Goal: Task Accomplishment & Management: Complete application form

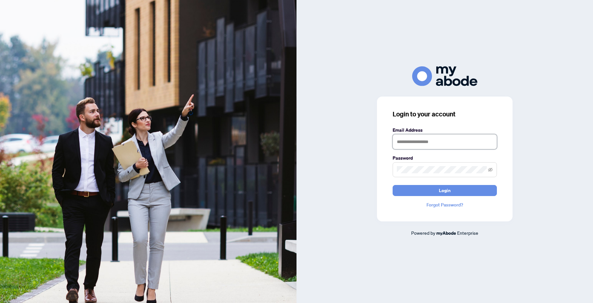
click at [416, 141] on input "text" at bounding box center [444, 141] width 104 height 15
type input "**********"
click at [441, 191] on span "Login" at bounding box center [445, 191] width 12 height 10
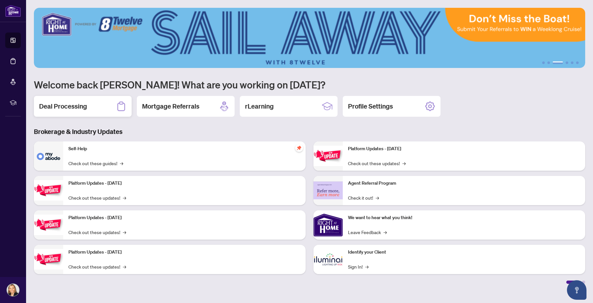
click at [68, 106] on h2 "Deal Processing" at bounding box center [63, 106] width 48 height 9
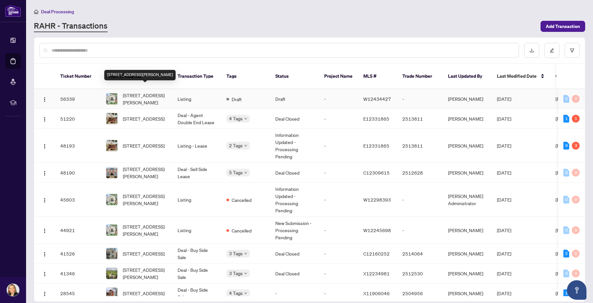
click at [135, 92] on span "[STREET_ADDRESS][PERSON_NAME]" at bounding box center [145, 99] width 44 height 14
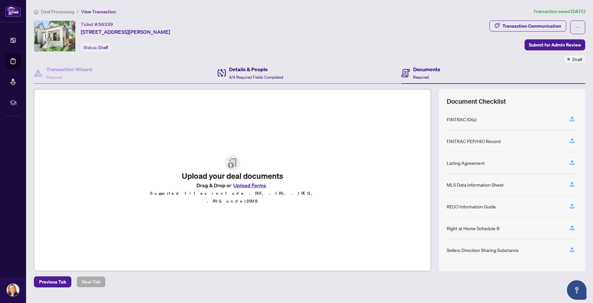
click at [245, 70] on h4 "Details & People" at bounding box center [256, 69] width 54 height 8
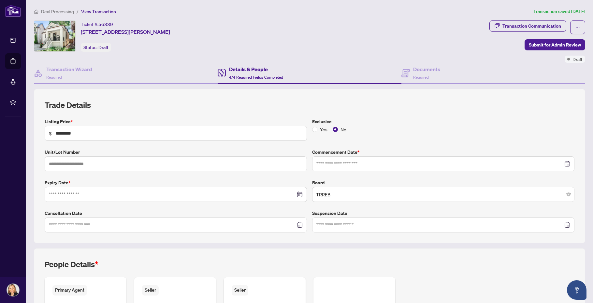
type input "**********"
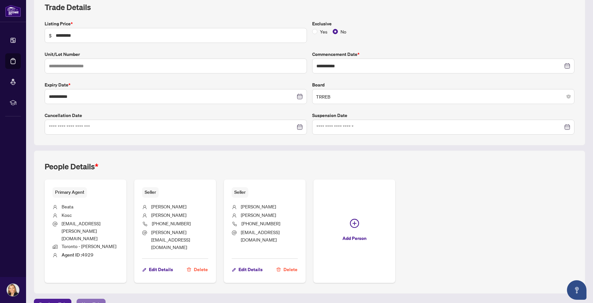
click at [89, 300] on span "Next Tab" at bounding box center [91, 305] width 19 height 10
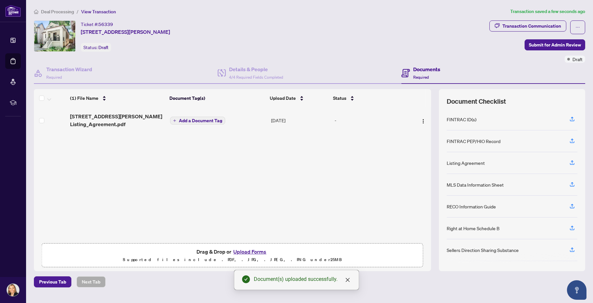
click at [203, 119] on span "Add a Document Tag" at bounding box center [200, 121] width 43 height 5
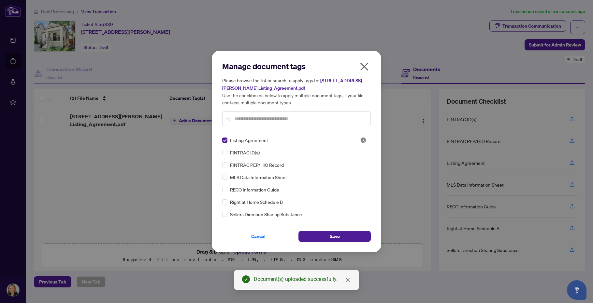
drag, startPoint x: 363, startPoint y: 66, endPoint x: 244, endPoint y: 105, distance: 125.3
click at [362, 67] on icon "close" at bounding box center [364, 67] width 10 height 10
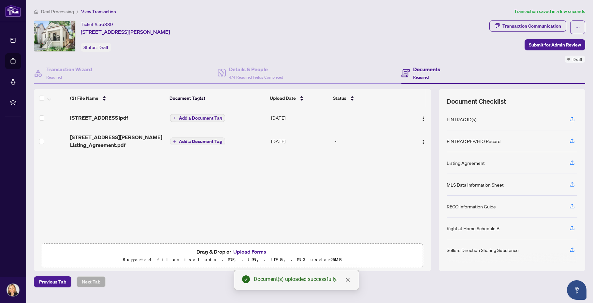
click at [199, 139] on span "Add a Document Tag" at bounding box center [200, 141] width 43 height 5
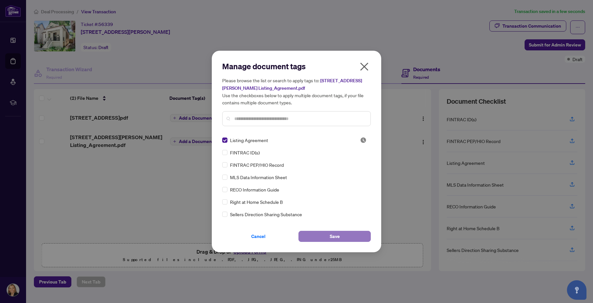
click at [330, 241] on span "Save" at bounding box center [334, 236] width 10 height 10
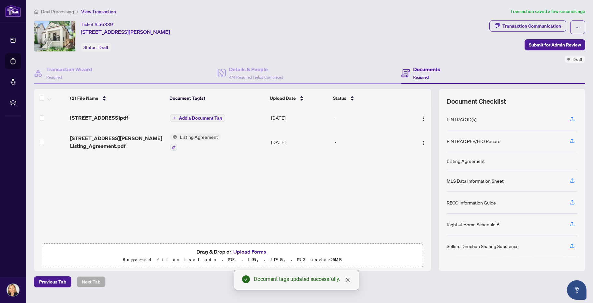
click at [203, 117] on span "Add a Document Tag" at bounding box center [200, 118] width 43 height 5
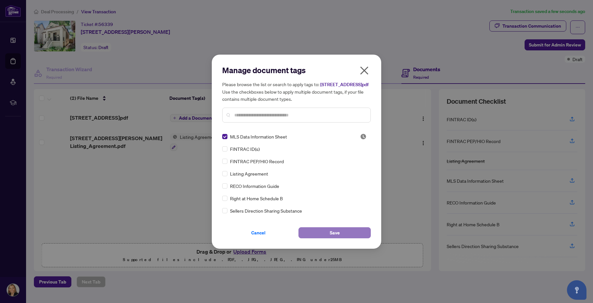
click at [334, 238] on span "Save" at bounding box center [334, 233] width 10 height 10
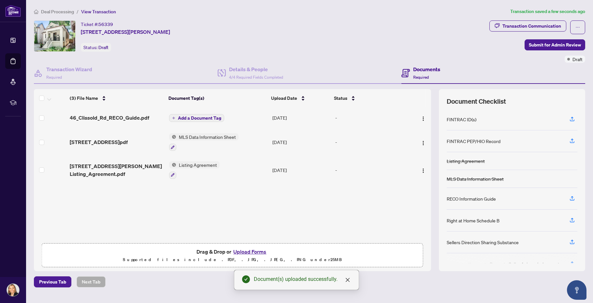
click at [206, 118] on span "Add a Document Tag" at bounding box center [199, 118] width 43 height 5
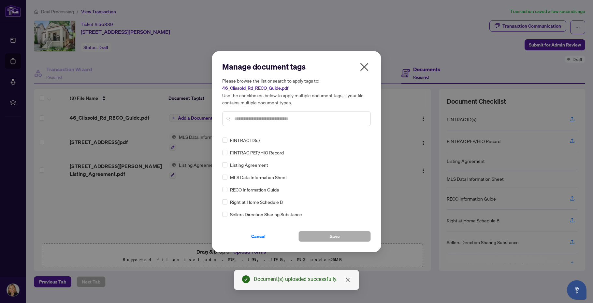
click at [233, 129] on div "Manage document tags Please browse the list or search to apply tags to: 46_Clis…" at bounding box center [296, 97] width 148 height 70
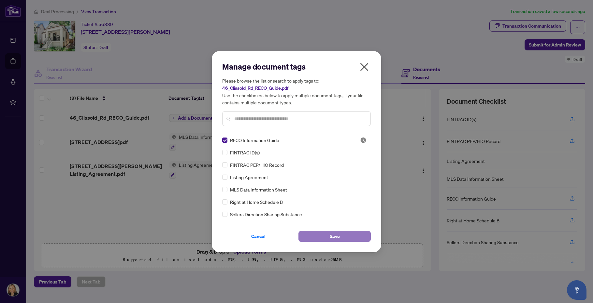
click at [336, 240] on span "Save" at bounding box center [334, 236] width 10 height 10
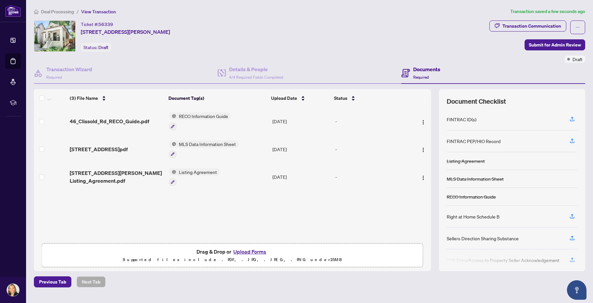
scroll to position [32, 0]
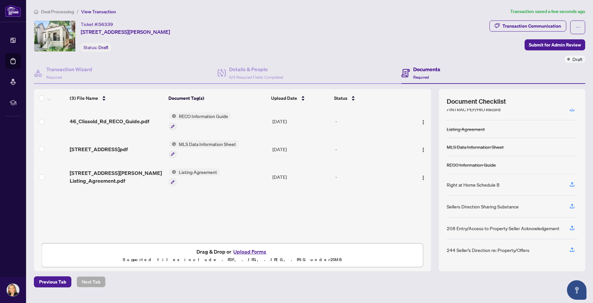
drag, startPoint x: 52, startPoint y: 117, endPoint x: 54, endPoint y: 108, distance: 9.1
click at [52, 116] on td at bounding box center [50, 121] width 33 height 28
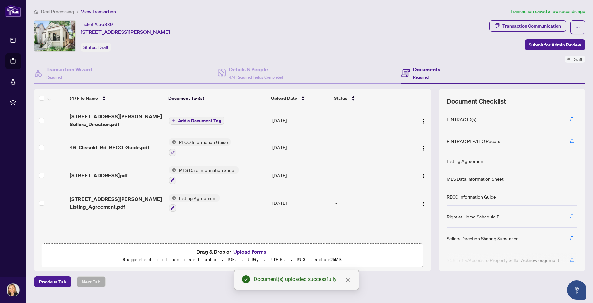
click at [206, 119] on span "Add a Document Tag" at bounding box center [199, 121] width 43 height 5
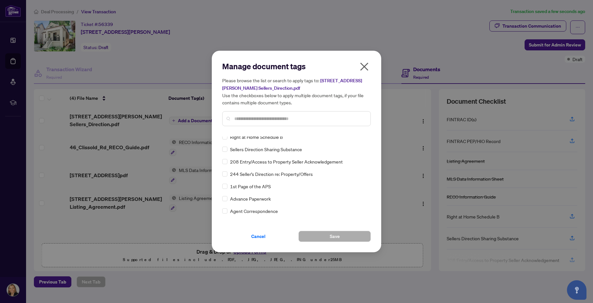
scroll to position [0, 0]
click at [240, 119] on input "text" at bounding box center [299, 118] width 131 height 7
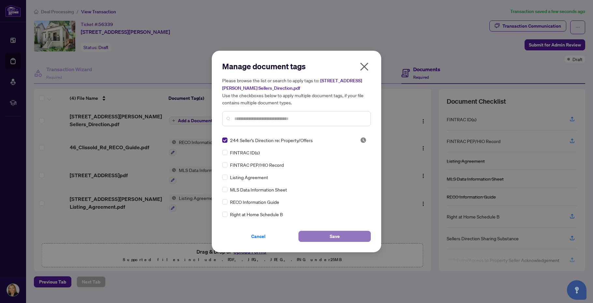
click at [333, 235] on span "Save" at bounding box center [334, 236] width 10 height 10
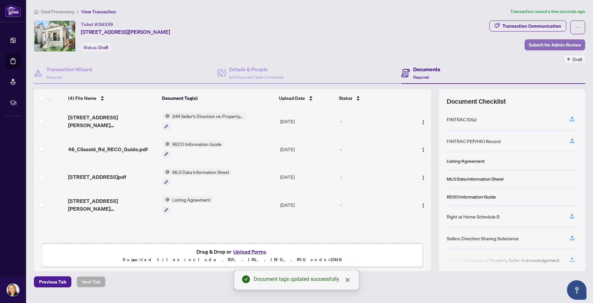
click at [562, 46] on span "Submit for Admin Review" at bounding box center [554, 45] width 52 height 10
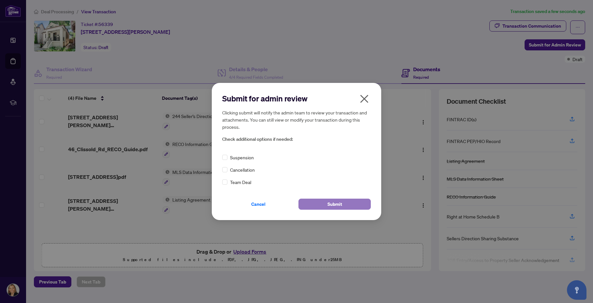
click at [346, 205] on button "Submit" at bounding box center [334, 204] width 72 height 11
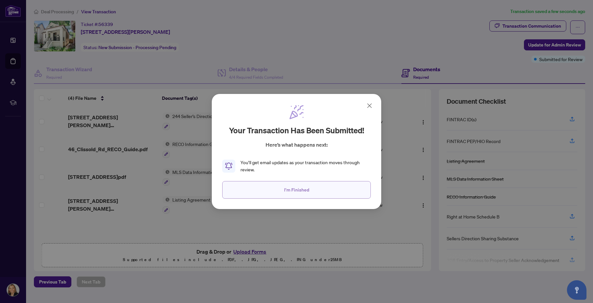
click at [287, 189] on span "I'm Finished" at bounding box center [296, 190] width 25 height 10
